Goal: Find specific page/section: Find specific page/section

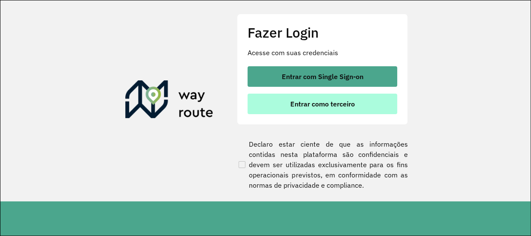
click at [303, 102] on span "Entrar como terceiro" at bounding box center [322, 103] width 65 height 7
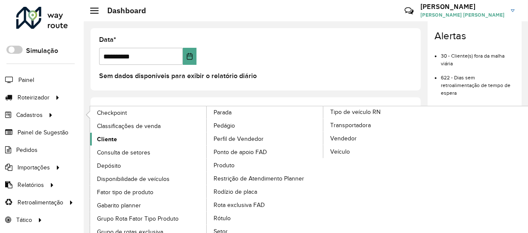
click at [112, 136] on span "Cliente" at bounding box center [107, 139] width 20 height 9
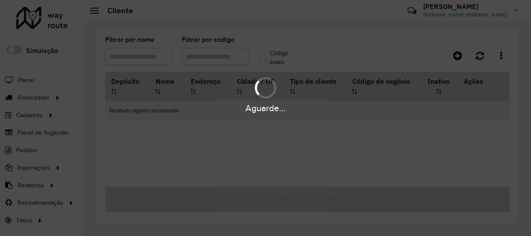
click at [145, 62] on div "Aguarde..." at bounding box center [265, 118] width 531 height 236
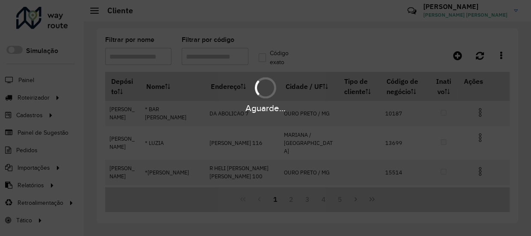
click at [146, 56] on div "Aguarde..." at bounding box center [265, 118] width 531 height 236
click at [146, 56] on input "Filtrar por nome" at bounding box center [138, 56] width 66 height 17
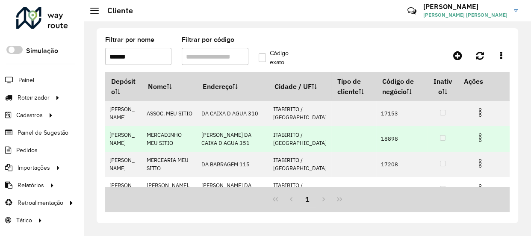
type input "******"
click at [376, 138] on td "18898" at bounding box center [401, 138] width 51 height 25
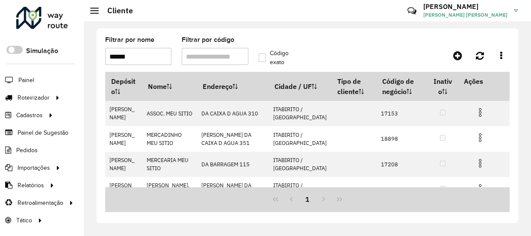
copy td "18898"
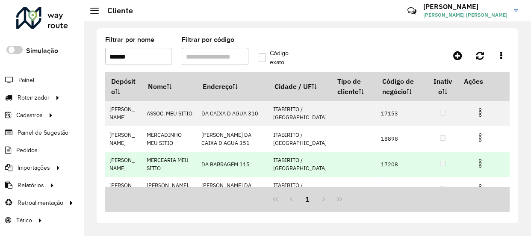
click at [379, 165] on td "17208" at bounding box center [401, 164] width 51 height 25
copy td "17208"
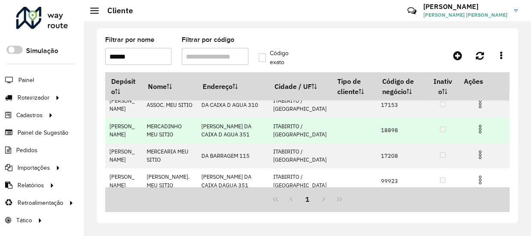
scroll to position [15, 0]
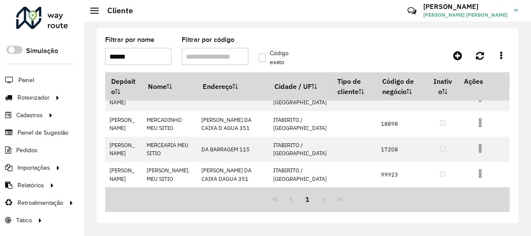
drag, startPoint x: 138, startPoint y: 55, endPoint x: 52, endPoint y: 58, distance: 85.5
click at [56, 58] on div "Roteirizador AmbevTech Simulação Painel Roteirizador Entregas Vendas Cadastros …" at bounding box center [265, 118] width 531 height 236
